Goal: Task Accomplishment & Management: Manage account settings

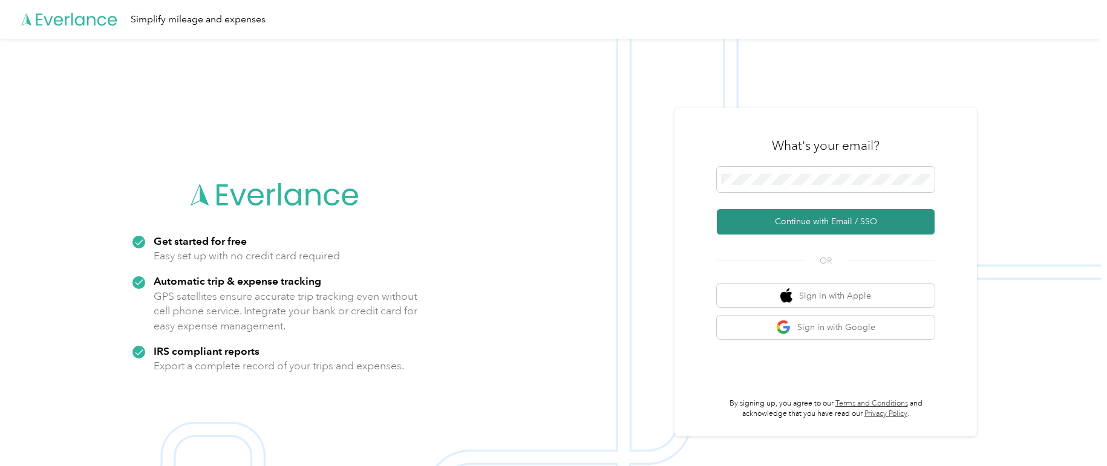
click at [864, 219] on button "Continue with Email / SSO" at bounding box center [826, 221] width 218 height 25
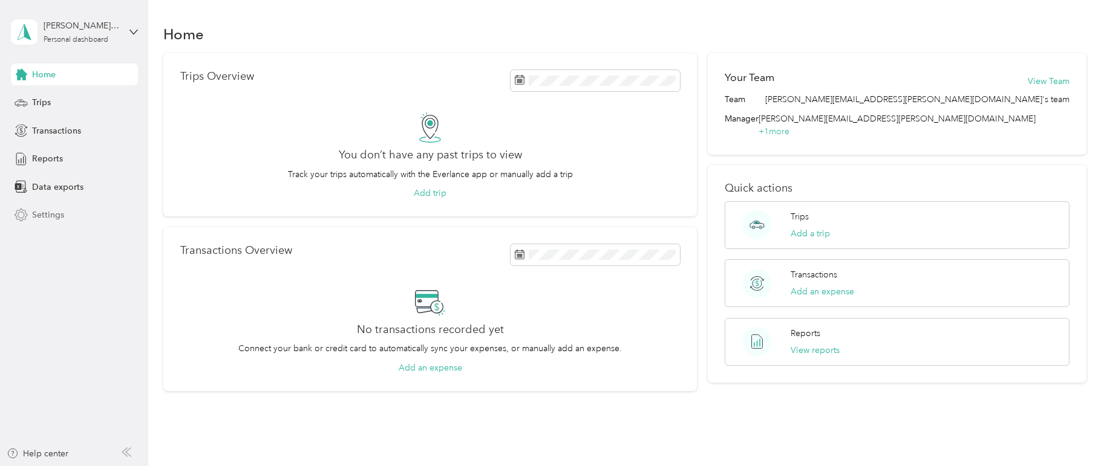
click at [49, 215] on span "Settings" at bounding box center [48, 215] width 32 height 13
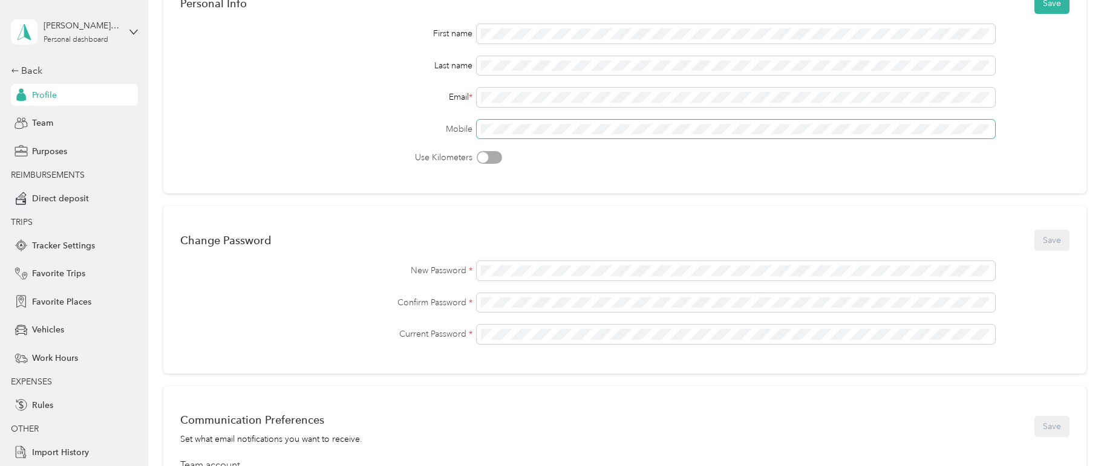
scroll to position [121, 0]
click at [416, 308] on div "Confirm Password *" at bounding box center [624, 301] width 889 height 19
click at [432, 277] on div "New Password *" at bounding box center [624, 269] width 889 height 19
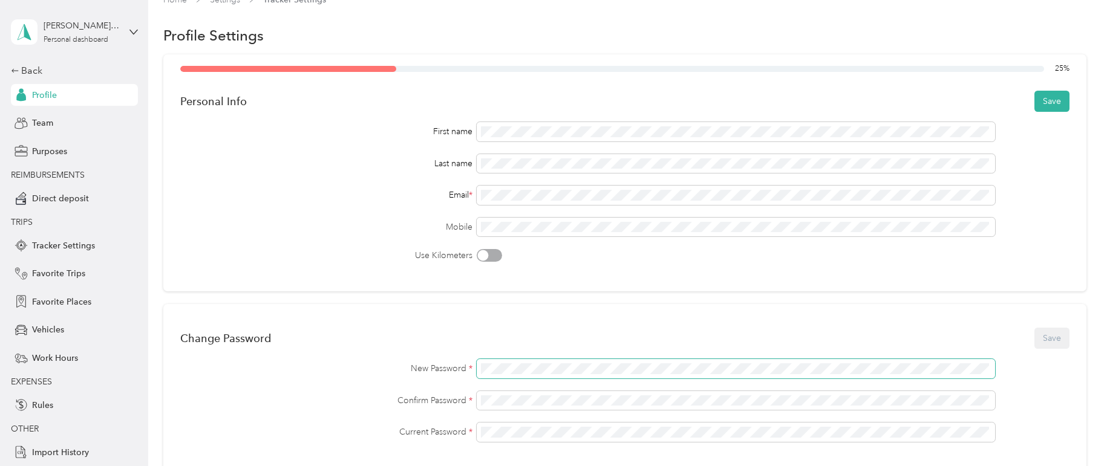
scroll to position [15, 0]
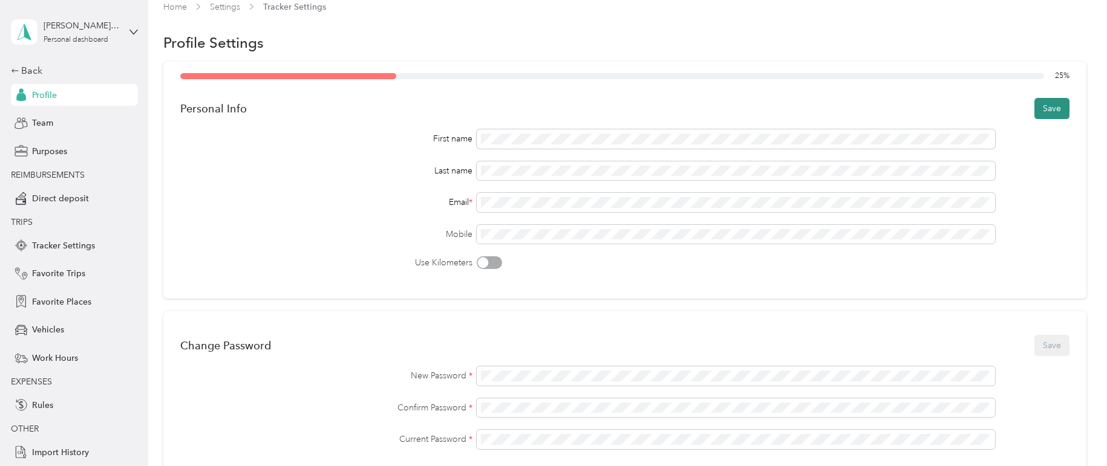
click at [1054, 111] on button "Save" at bounding box center [1051, 108] width 35 height 21
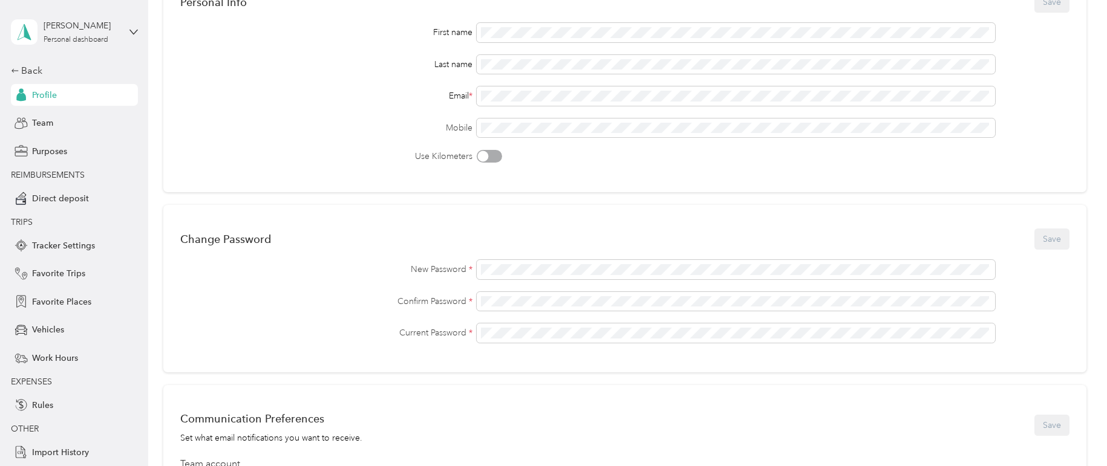
scroll to position [0, 0]
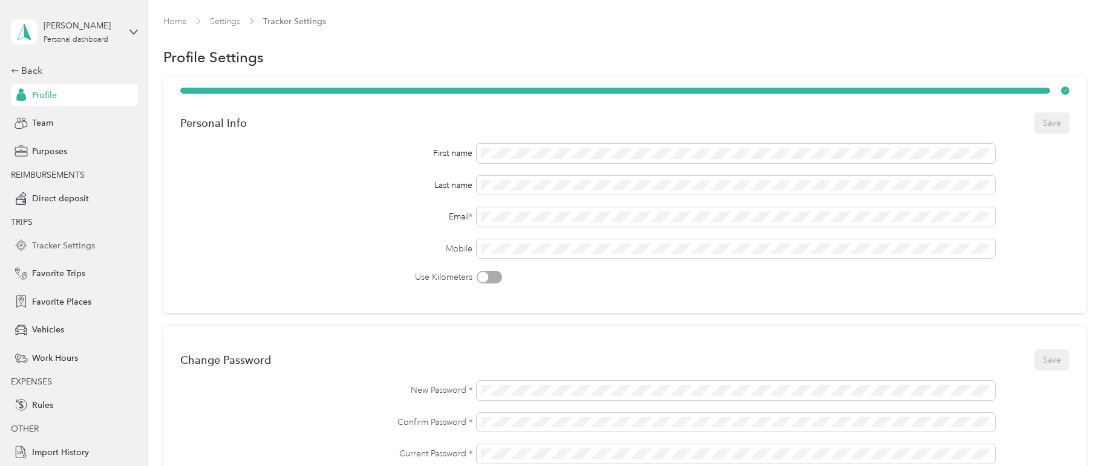
click at [72, 243] on span "Tracker Settings" at bounding box center [63, 246] width 63 height 13
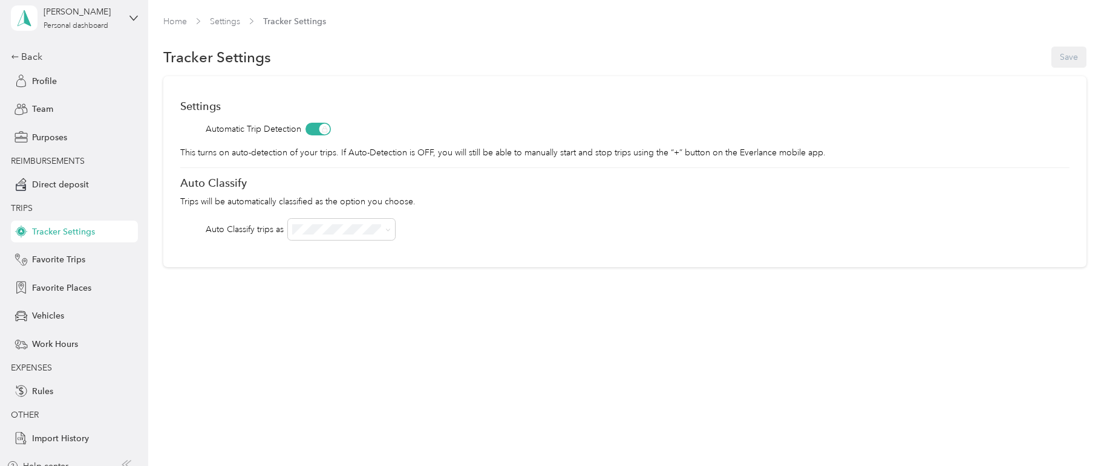
scroll to position [27, 0]
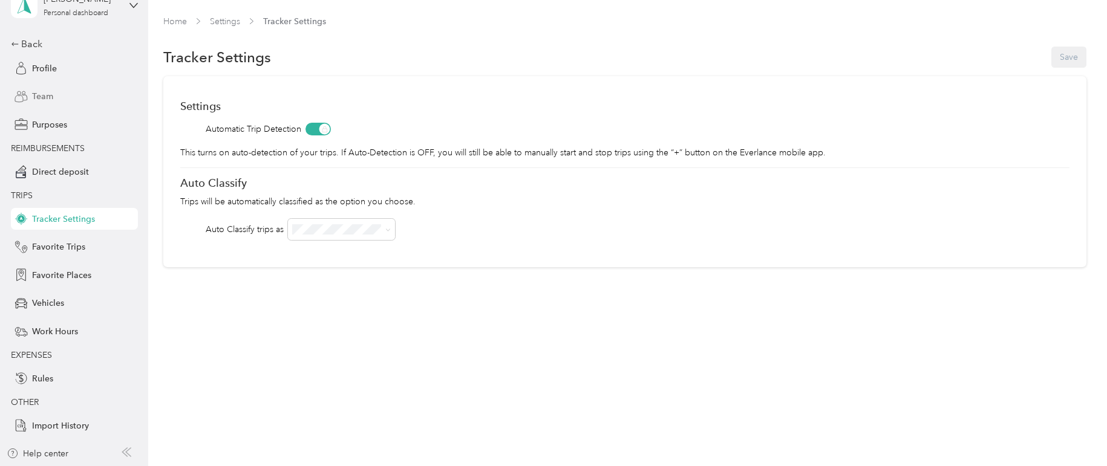
click at [34, 96] on span "Team" at bounding box center [42, 96] width 21 height 13
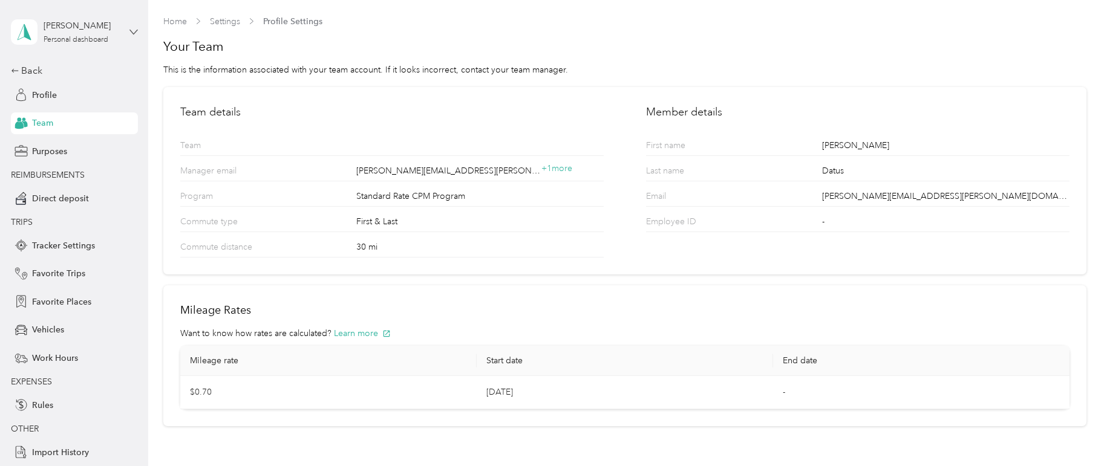
click at [129, 29] on icon at bounding box center [133, 32] width 8 height 8
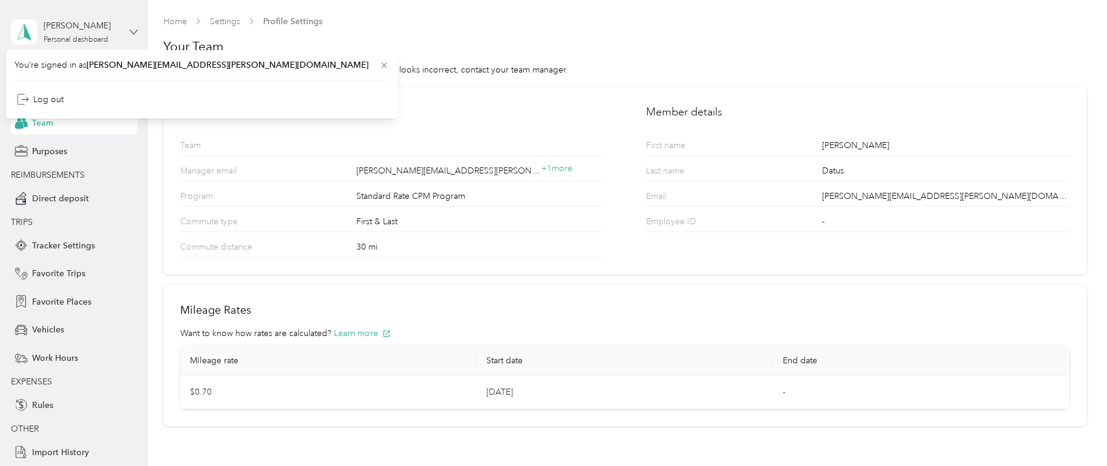
click at [129, 29] on icon at bounding box center [133, 32] width 8 height 8
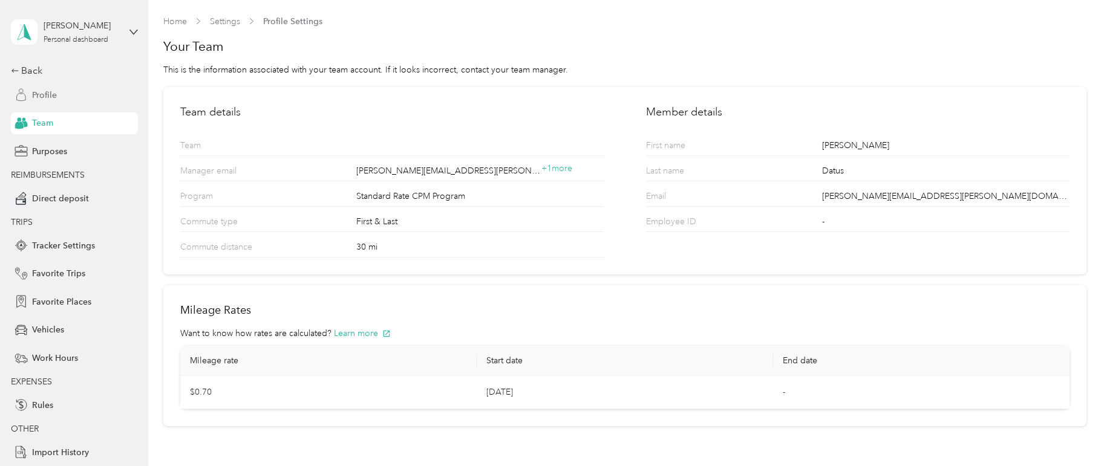
click at [33, 97] on span "Profile" at bounding box center [44, 95] width 25 height 13
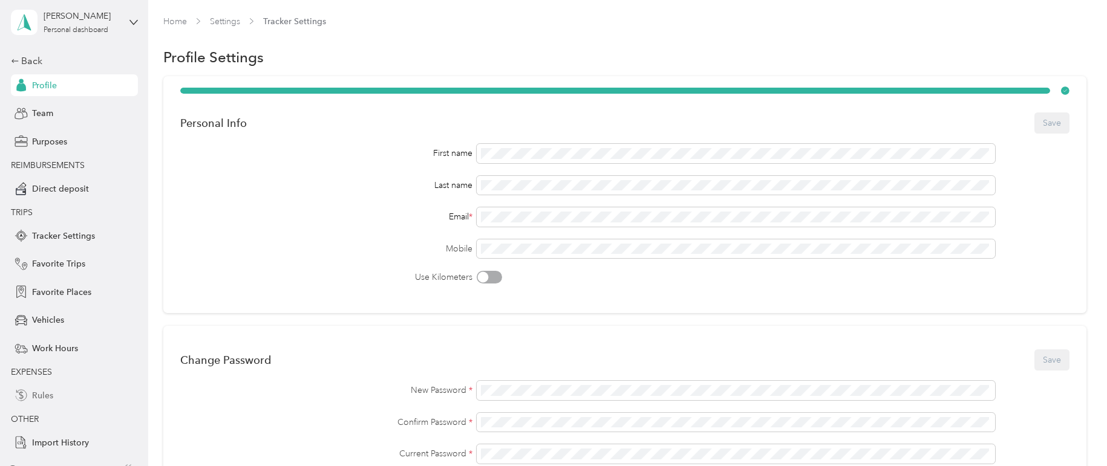
scroll to position [27, 0]
